Goal: Task Accomplishment & Management: Manage account settings

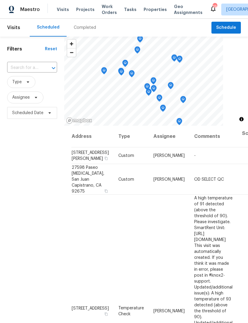
click at [28, 68] on input "text" at bounding box center [23, 67] width 33 height 9
type input "steeple"
click at [32, 86] on li "3012 Steeple Chase Dr, Chino Hills, CA 91709" at bounding box center [32, 82] width 50 height 10
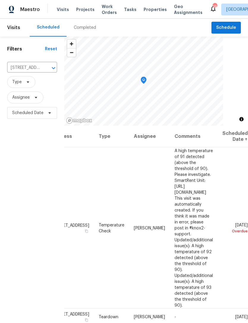
scroll to position [0, 46]
click at [0, 0] on icon at bounding box center [0, 0] width 0 height 0
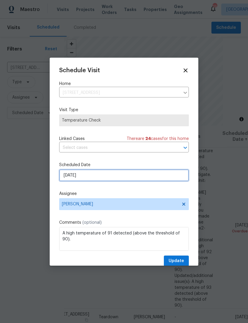
click at [170, 180] on input "8/31/2025" at bounding box center [123, 175] width 129 height 12
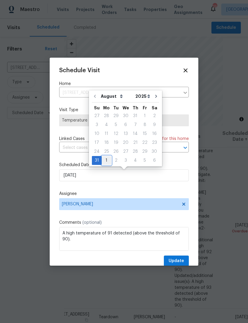
click at [104, 162] on div "1" at bounding box center [107, 160] width 10 height 8
type input "9/1/2025"
select select "8"
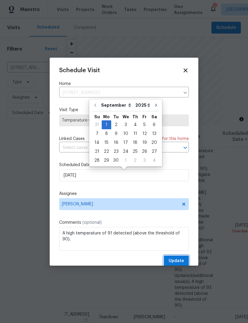
click at [178, 262] on span "Update" at bounding box center [175, 260] width 15 height 7
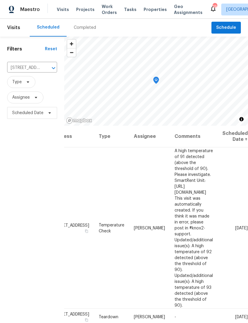
click at [45, 67] on icon "Clear" at bounding box center [46, 68] width 6 height 6
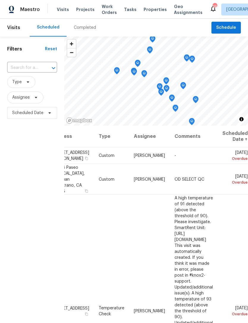
click at [23, 68] on input "text" at bounding box center [23, 67] width 33 height 9
type input "1307 w"
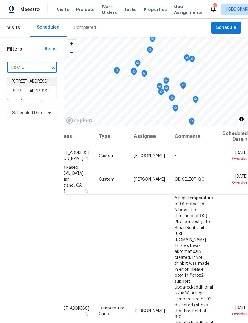
click at [43, 81] on li "1307 W 8th St Apt 4, Upland, CA 91786" at bounding box center [32, 82] width 50 height 10
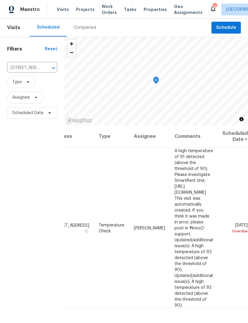
scroll to position [0, 46]
click at [0, 0] on icon at bounding box center [0, 0] width 0 height 0
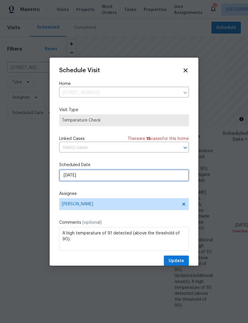
click at [143, 179] on input "8/31/2025" at bounding box center [123, 175] width 129 height 12
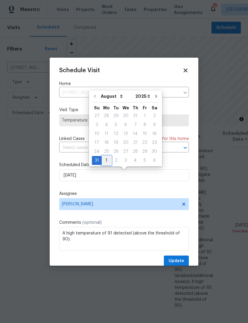
click at [105, 161] on div "1" at bounding box center [107, 160] width 10 height 8
type input "9/1/2025"
select select "8"
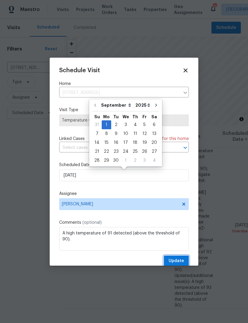
click at [180, 262] on span "Update" at bounding box center [175, 260] width 15 height 7
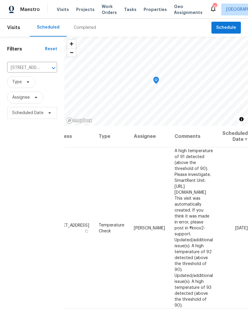
click at [0, 0] on icon at bounding box center [0, 0] width 0 height 0
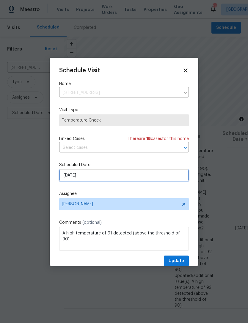
click at [155, 177] on input "9/1/2025" at bounding box center [123, 175] width 129 height 12
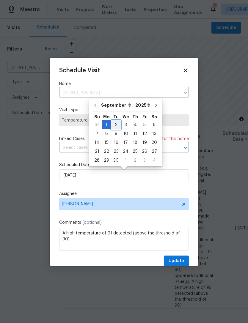
click at [117, 124] on div "2" at bounding box center [116, 125] width 10 height 8
type input "9/2/2025"
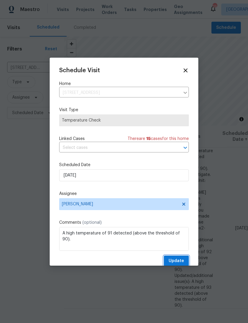
click at [181, 260] on span "Update" at bounding box center [175, 260] width 15 height 7
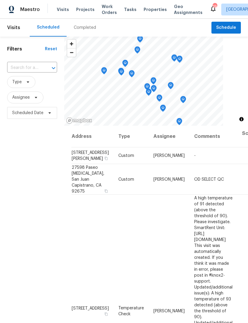
click at [45, 69] on div at bounding box center [49, 68] width 15 height 8
type input "steeple"
click at [30, 84] on li "3012 Steeple Chase Dr, Chino Hills, CA 91709" at bounding box center [32, 82] width 50 height 10
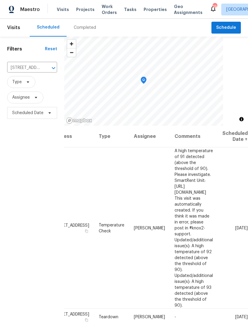
scroll to position [0, 46]
click at [0, 0] on icon at bounding box center [0, 0] width 0 height 0
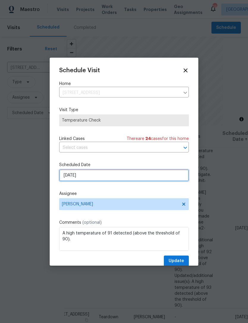
click at [131, 174] on input "9/1/2025" at bounding box center [123, 175] width 129 height 12
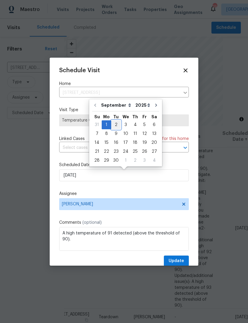
click at [115, 122] on div "2" at bounding box center [116, 125] width 10 height 8
type input "9/2/2025"
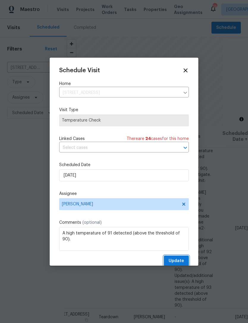
click at [181, 260] on span "Update" at bounding box center [175, 260] width 15 height 7
